Goal: Transaction & Acquisition: Purchase product/service

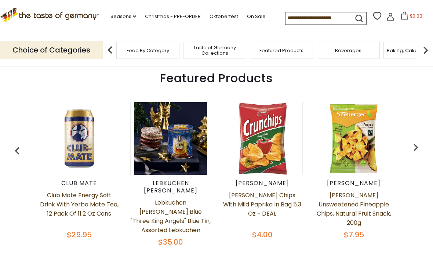
scroll to position [271, 0]
click at [414, 147] on img "button" at bounding box center [415, 147] width 15 height 15
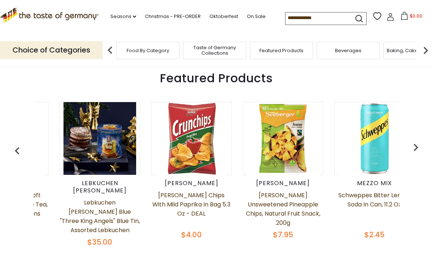
scroll to position [0, 92]
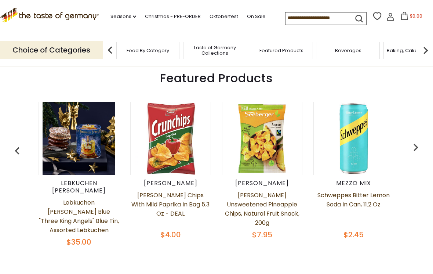
click at [417, 146] on img "button" at bounding box center [415, 147] width 15 height 15
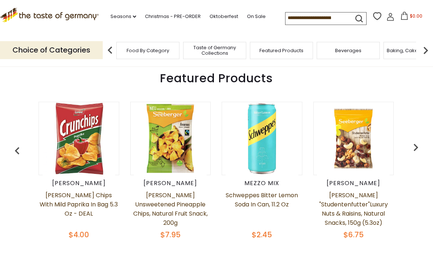
click at [415, 149] on img "button" at bounding box center [415, 147] width 15 height 15
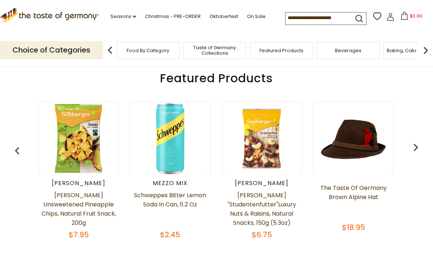
click at [417, 147] on img "button" at bounding box center [415, 147] width 15 height 15
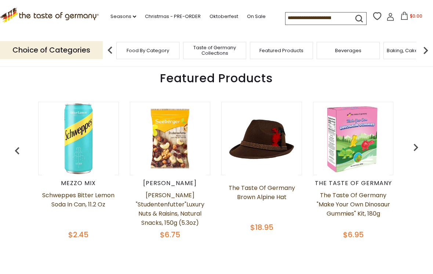
click at [421, 146] on img "button" at bounding box center [415, 147] width 15 height 15
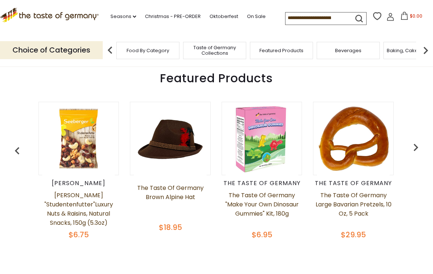
scroll to position [0, 459]
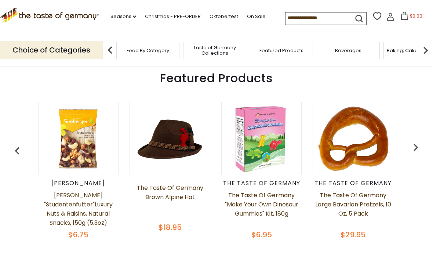
click at [422, 146] on img "button" at bounding box center [415, 147] width 15 height 15
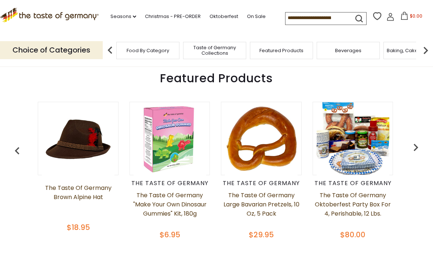
click at [422, 147] on img "button" at bounding box center [415, 147] width 15 height 15
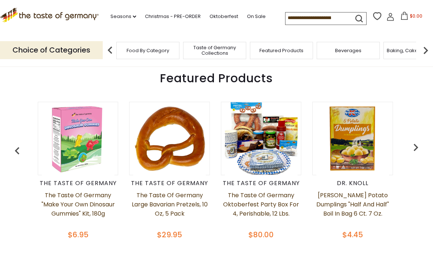
click at [421, 146] on img "button" at bounding box center [415, 147] width 15 height 15
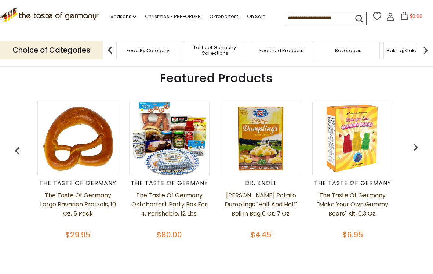
click at [421, 146] on img "button" at bounding box center [415, 147] width 15 height 15
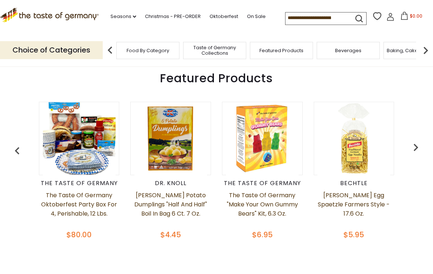
click at [423, 146] on img "button" at bounding box center [415, 147] width 15 height 15
click at [414, 151] on img "button" at bounding box center [415, 147] width 15 height 15
click at [51, 19] on icon ".st0{fill:#EDD300;} .st1{fill:#D33E21;}" at bounding box center [49, 15] width 99 height 15
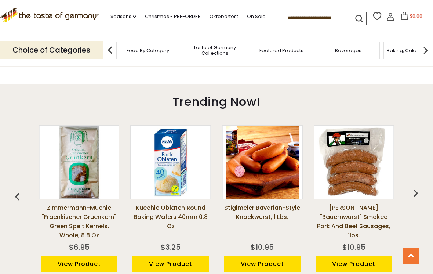
click at [418, 187] on img "button" at bounding box center [415, 193] width 15 height 15
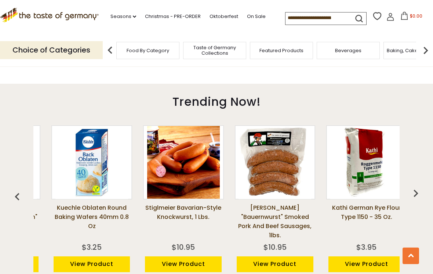
scroll to position [0, 92]
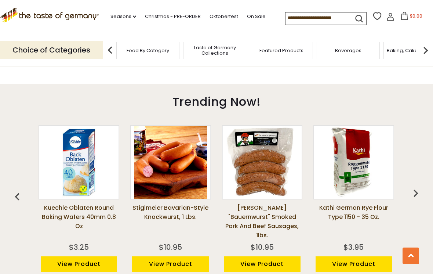
click at [418, 187] on img "button" at bounding box center [415, 193] width 15 height 15
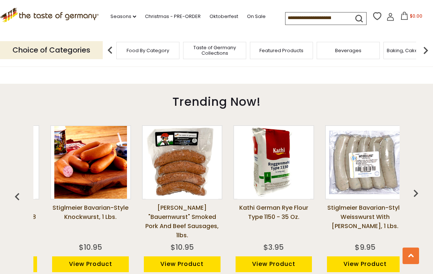
scroll to position [0, 183]
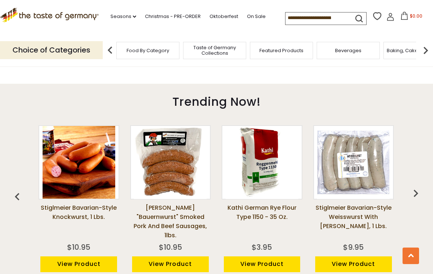
click at [419, 186] on img "button" at bounding box center [415, 193] width 15 height 15
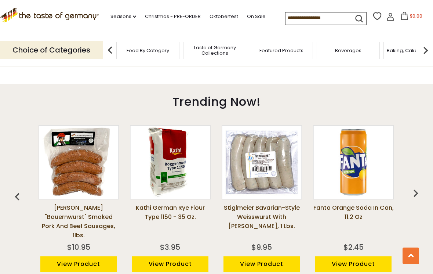
click at [422, 186] on img "button" at bounding box center [415, 193] width 15 height 15
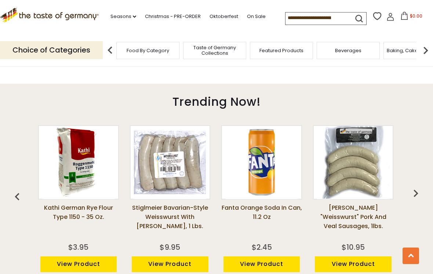
click at [419, 187] on img "button" at bounding box center [415, 193] width 15 height 15
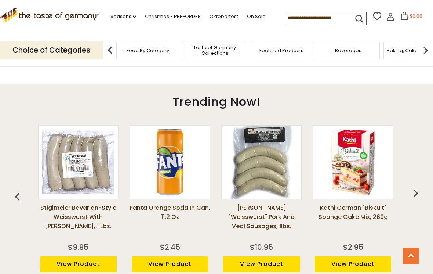
click at [421, 189] on img "button" at bounding box center [415, 193] width 15 height 15
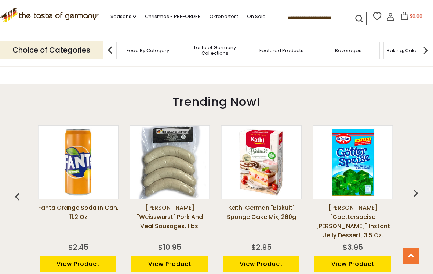
click at [420, 187] on img "button" at bounding box center [415, 193] width 15 height 15
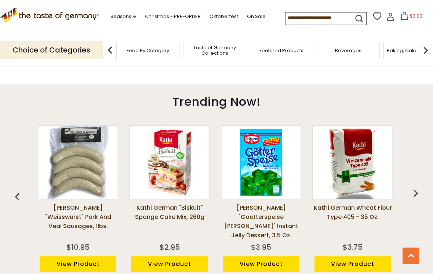
click at [421, 186] on img "button" at bounding box center [415, 193] width 15 height 15
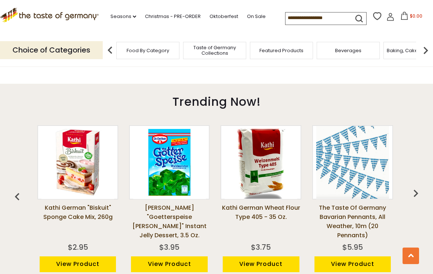
click at [419, 190] on img "button" at bounding box center [415, 193] width 15 height 15
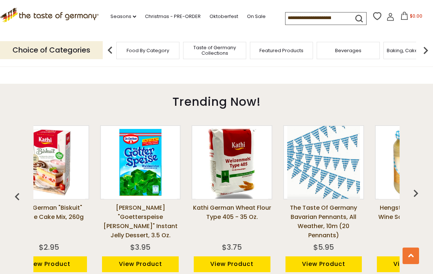
click at [415, 188] on img "button" at bounding box center [415, 193] width 15 height 15
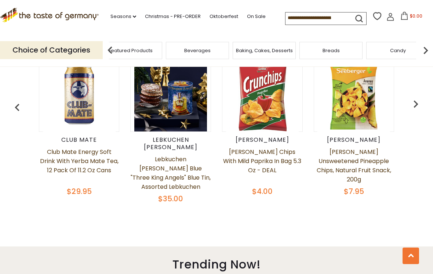
scroll to position [314, 0]
click at [426, 50] on img at bounding box center [425, 50] width 15 height 15
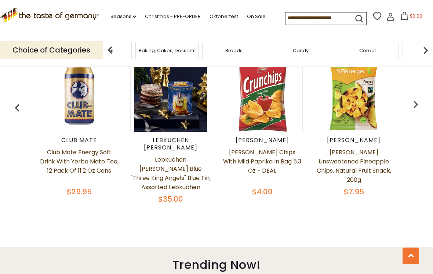
click at [424, 48] on img at bounding box center [425, 50] width 15 height 15
click at [423, 55] on img at bounding box center [425, 50] width 15 height 15
click at [421, 54] on img at bounding box center [425, 50] width 15 height 15
click at [427, 54] on img at bounding box center [425, 50] width 15 height 15
click at [425, 53] on img at bounding box center [425, 50] width 15 height 15
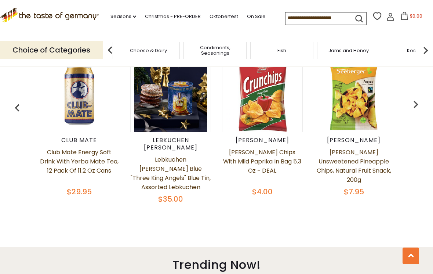
click at [427, 55] on img at bounding box center [425, 50] width 15 height 15
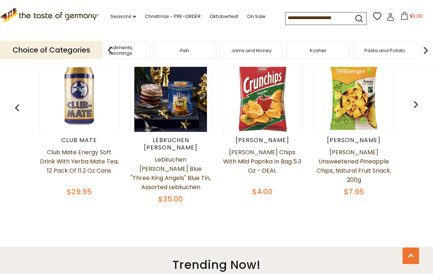
click at [429, 50] on img at bounding box center [425, 50] width 15 height 15
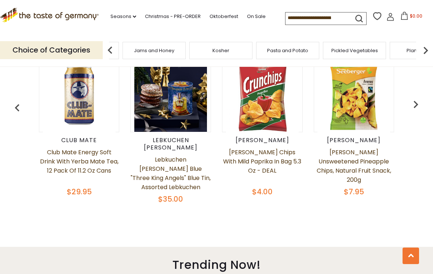
click at [426, 55] on img at bounding box center [425, 50] width 15 height 15
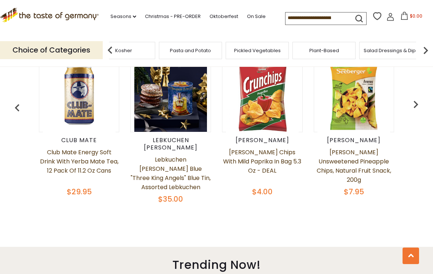
click at [428, 54] on img at bounding box center [425, 50] width 15 height 15
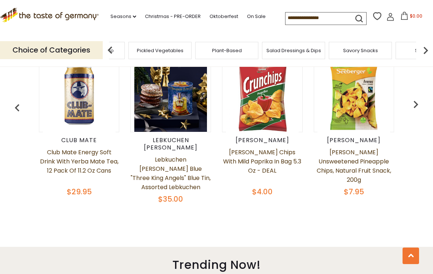
click at [424, 53] on img at bounding box center [425, 50] width 15 height 15
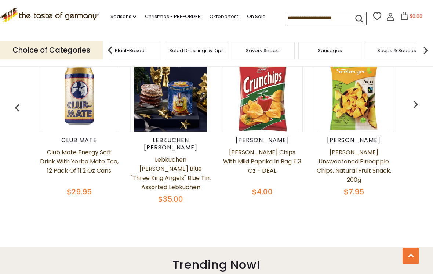
click at [430, 54] on img at bounding box center [425, 50] width 15 height 15
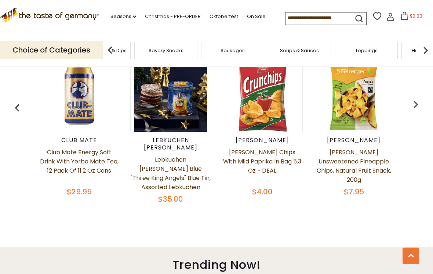
click at [429, 54] on img at bounding box center [425, 50] width 15 height 15
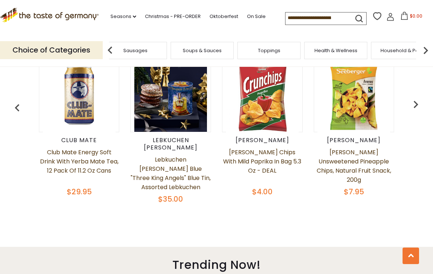
click at [429, 54] on img at bounding box center [425, 50] width 15 height 15
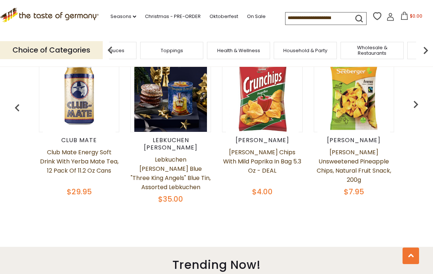
click at [424, 47] on img at bounding box center [425, 50] width 15 height 15
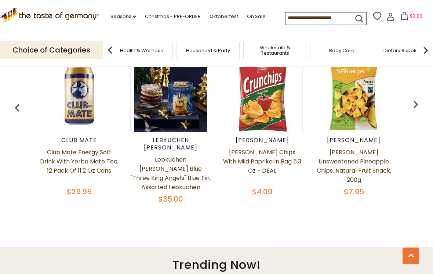
click at [421, 54] on img at bounding box center [425, 50] width 15 height 15
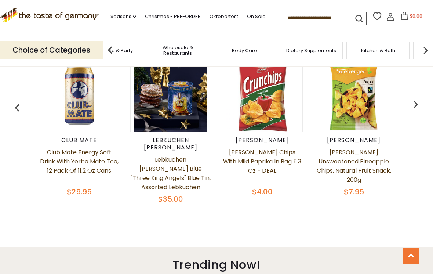
click at [421, 53] on img at bounding box center [425, 50] width 15 height 15
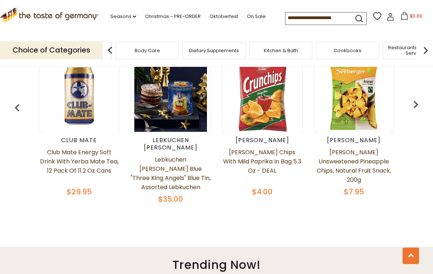
click at [429, 52] on img at bounding box center [425, 50] width 15 height 15
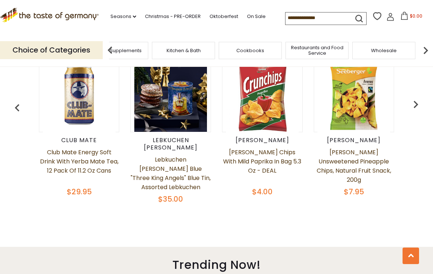
click at [425, 53] on img at bounding box center [425, 50] width 15 height 15
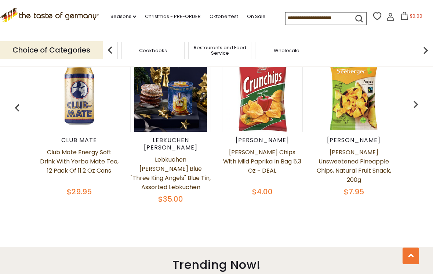
click at [285, 21] on input at bounding box center [316, 17] width 62 height 10
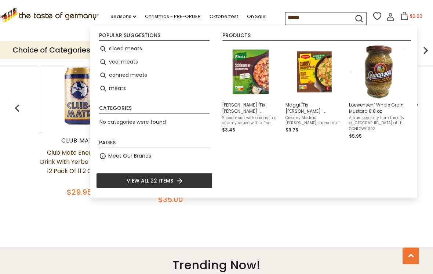
type input "*****"
click at [124, 94] on li "meats" at bounding box center [154, 88] width 116 height 13
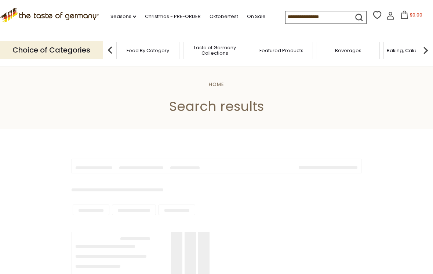
type input "*****"
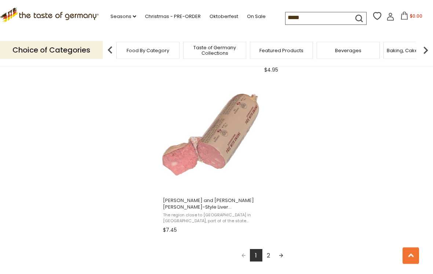
scroll to position [1242, 0]
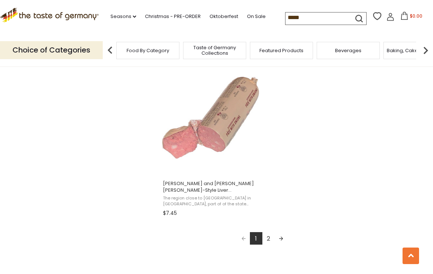
click at [284, 236] on link "Next page" at bounding box center [281, 238] width 12 height 12
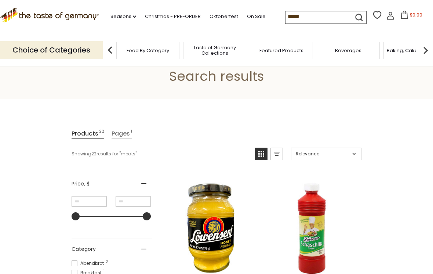
scroll to position [30, 0]
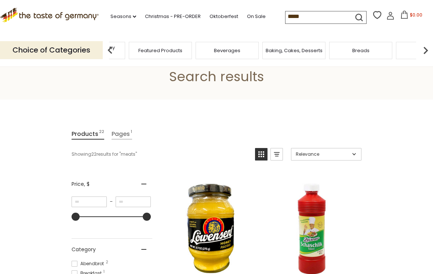
click at [123, 51] on span "Taste of Germany Collections" at bounding box center [93, 50] width 59 height 11
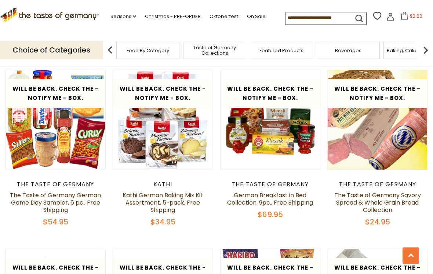
scroll to position [984, 0]
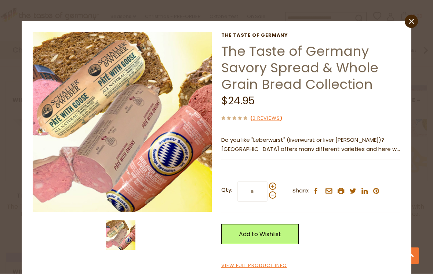
scroll to position [1336, 0]
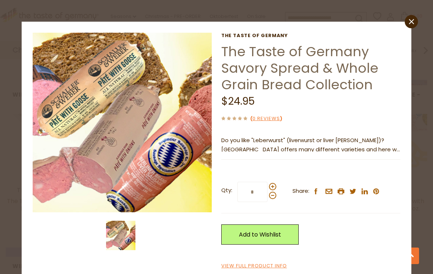
click at [414, 24] on link "close" at bounding box center [411, 21] width 13 height 13
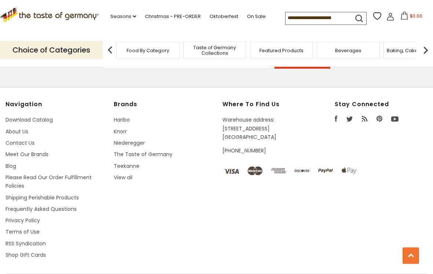
scroll to position [1983, 0]
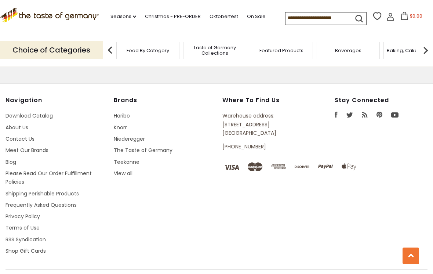
click at [168, 19] on link "Christmas - PRE-ORDER" at bounding box center [173, 16] width 56 height 8
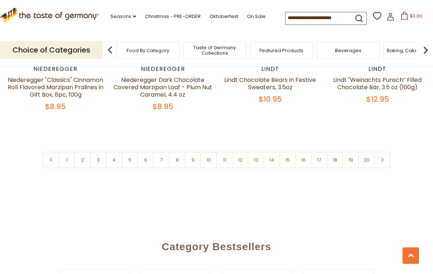
scroll to position [1729, 0]
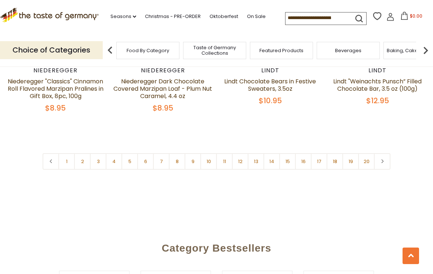
click at [385, 157] on link at bounding box center [382, 161] width 17 height 17
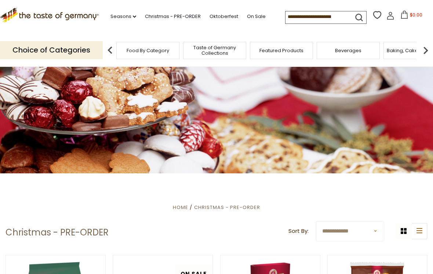
click at [285, 17] on input at bounding box center [316, 16] width 62 height 10
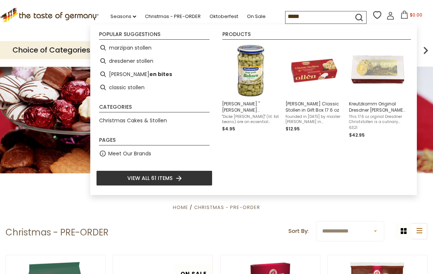
click at [138, 66] on li "dresdener stollen" at bounding box center [154, 60] width 116 height 13
type input "**********"
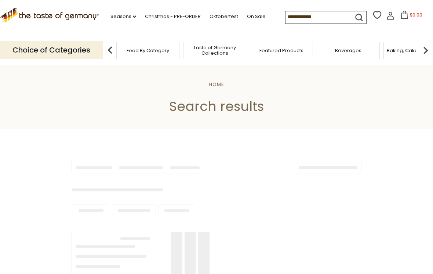
type input "**********"
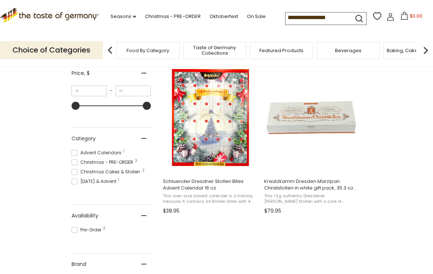
scroll to position [142, 0]
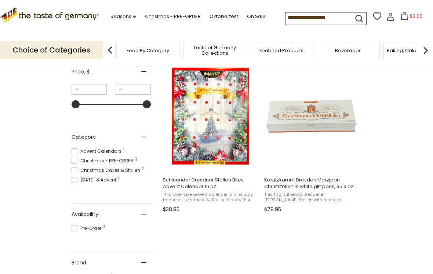
click at [342, 124] on img "Kreutzkamm Dresden Marzipan Christstollen in white gift pack, 35.3 oz (1000g)" at bounding box center [311, 115] width 97 height 97
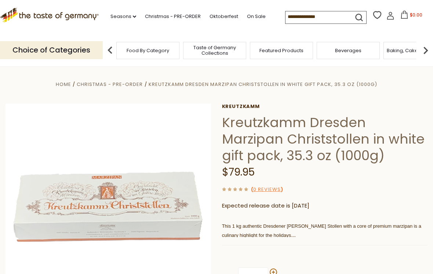
scroll to position [61, 0]
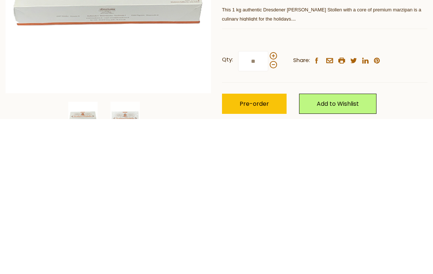
type input "*"
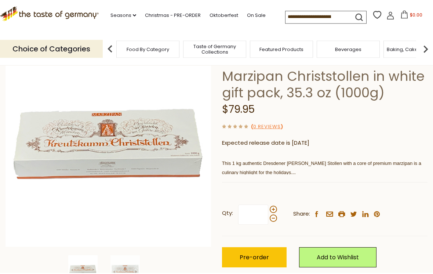
click at [285, 18] on input at bounding box center [316, 17] width 62 height 10
type input "*"
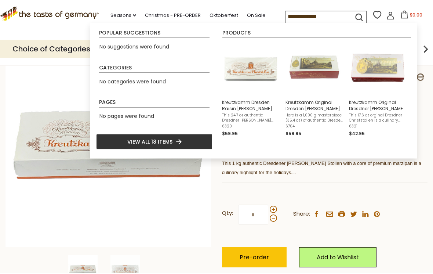
type input "**********"
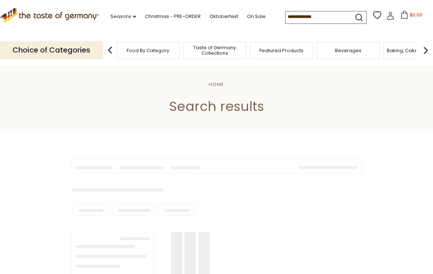
type input "**********"
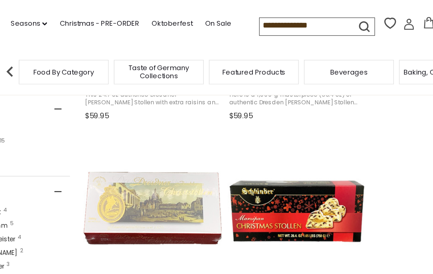
scroll to position [269, 0]
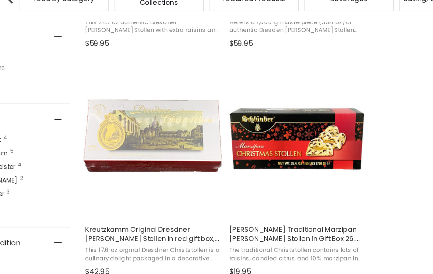
click at [162, 109] on img "Kreutzkamm Original Dresdner Christ Stollen in red gift box, 17.6 oz (500g)" at bounding box center [210, 148] width 97 height 97
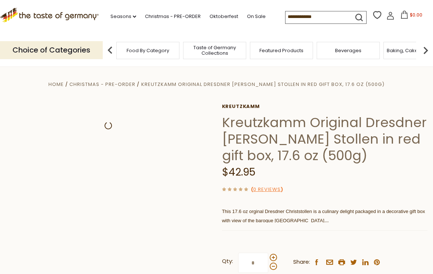
scroll to position [47, 0]
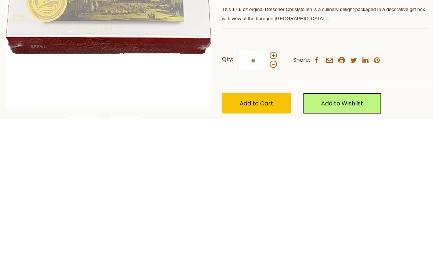
type input "*"
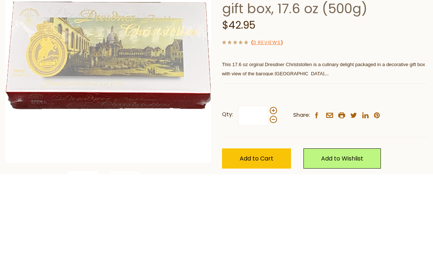
type input "*"
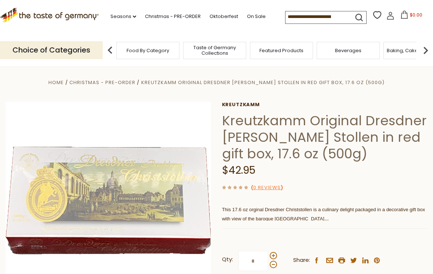
scroll to position [0, 0]
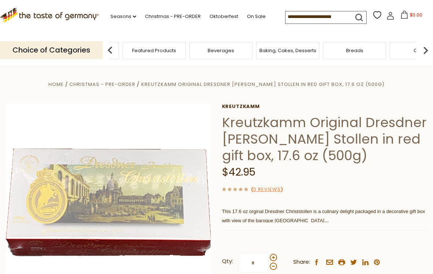
click at [174, 19] on link "Christmas - PRE-ORDER" at bounding box center [173, 16] width 56 height 8
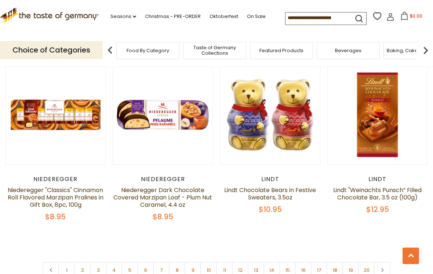
scroll to position [1623, 0]
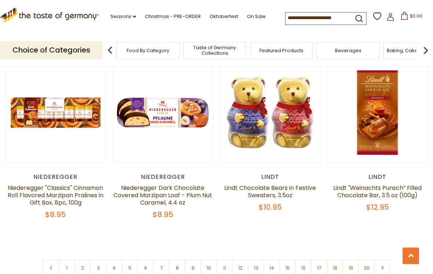
click at [388, 265] on link at bounding box center [382, 267] width 17 height 17
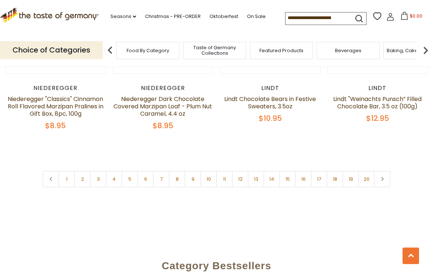
scroll to position [1711, 0]
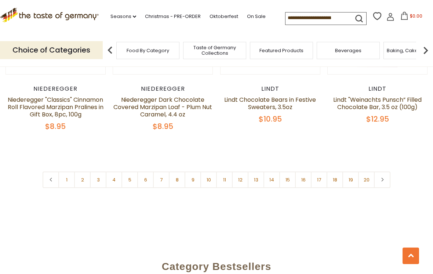
click at [86, 171] on link "2" at bounding box center [82, 179] width 17 height 17
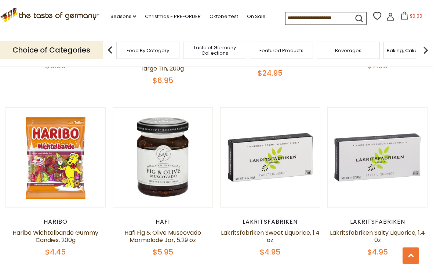
scroll to position [1598, 0]
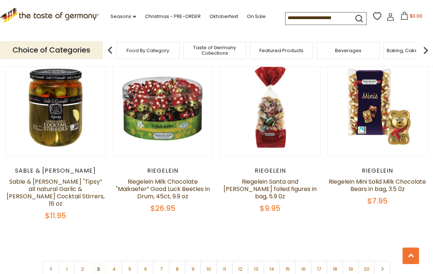
scroll to position [1623, 0]
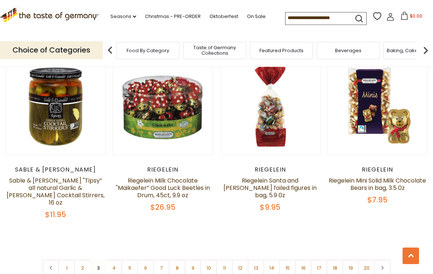
click at [119, 259] on link "4" at bounding box center [114, 267] width 17 height 17
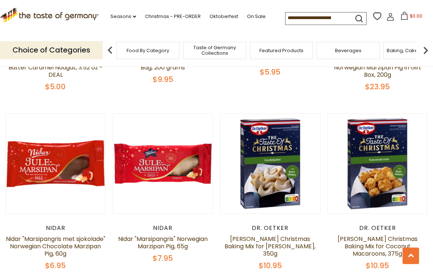
scroll to position [678, 0]
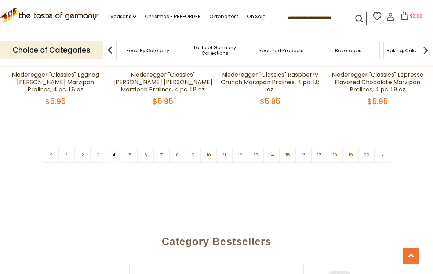
click at [132, 146] on link "5" at bounding box center [129, 154] width 17 height 17
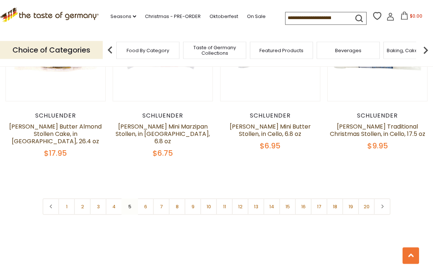
scroll to position [1702, 0]
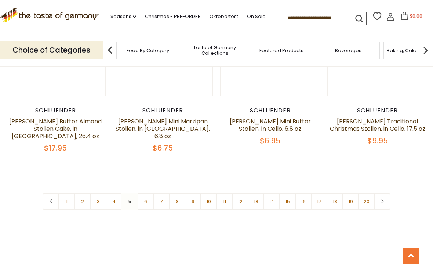
click at [150, 193] on link "6" at bounding box center [145, 201] width 17 height 17
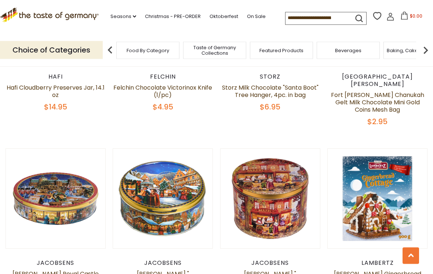
scroll to position [1001, 0]
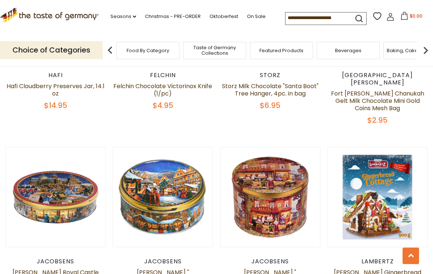
click at [285, 77] on button "Quick View" at bounding box center [270, 69] width 50 height 17
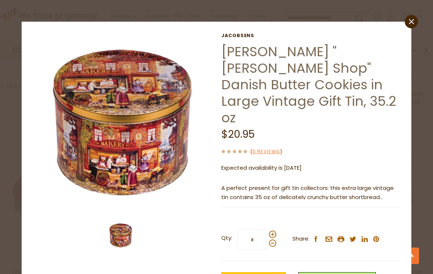
click at [412, 27] on link "close" at bounding box center [411, 21] width 13 height 13
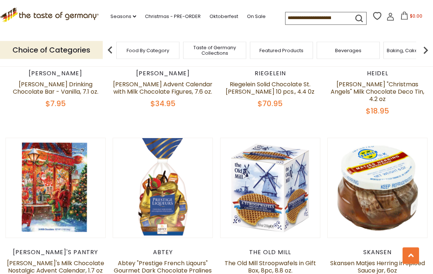
scroll to position [1553, 0]
click at [238, 248] on div "The Old Mill" at bounding box center [270, 251] width 100 height 7
click at [239, 248] on div "The Old Mill" at bounding box center [270, 251] width 100 height 7
click at [240, 248] on div "The Old Mill" at bounding box center [270, 251] width 100 height 7
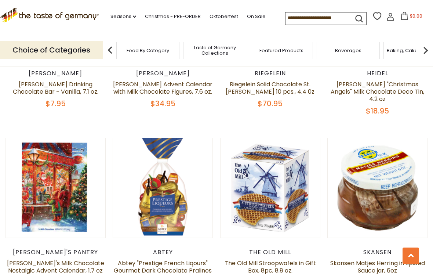
click at [240, 248] on div "The Old Mill" at bounding box center [270, 251] width 100 height 7
click at [241, 248] on div "The Old Mill" at bounding box center [270, 251] width 100 height 7
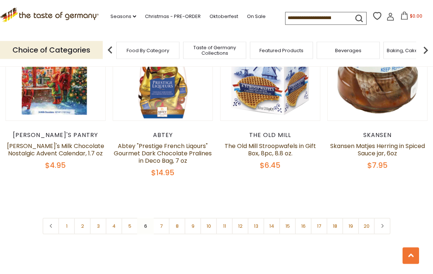
scroll to position [1670, 0]
click at [167, 218] on link "7" at bounding box center [161, 226] width 17 height 17
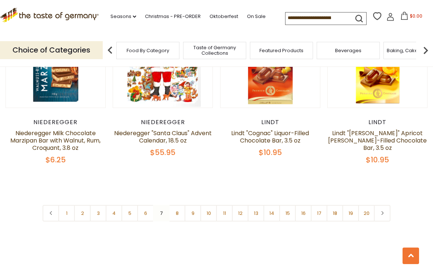
scroll to position [1695, 0]
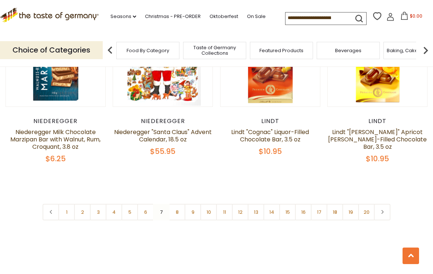
click at [180, 204] on link "8" at bounding box center [177, 212] width 17 height 17
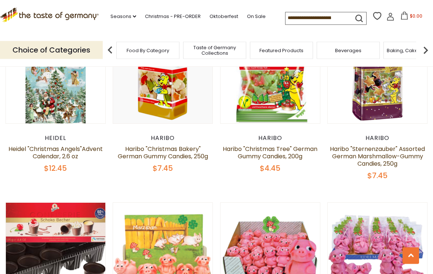
scroll to position [1472, 0]
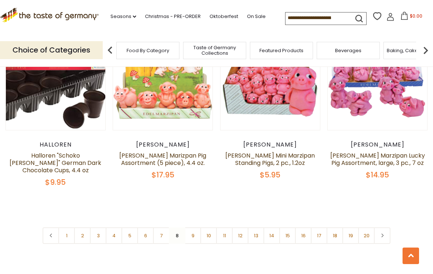
click at [198, 227] on link "9" at bounding box center [193, 235] width 17 height 17
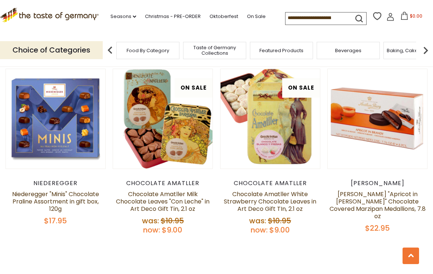
scroll to position [1654, 0]
